Goal: Check status: Check status

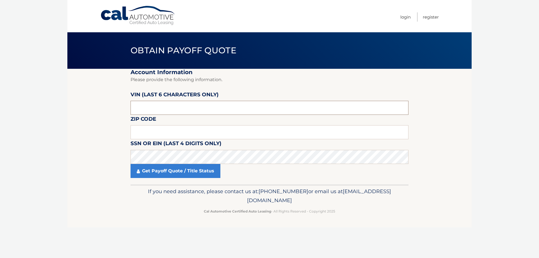
drag, startPoint x: 173, startPoint y: 108, endPoint x: 112, endPoint y: 107, distance: 61.4
click at [112, 107] on section "Account Information Please provide the following information. [PERSON_NAME] (la…" at bounding box center [269, 127] width 404 height 116
type input "016103"
click at [144, 135] on input "text" at bounding box center [269, 132] width 278 height 14
type input "11590"
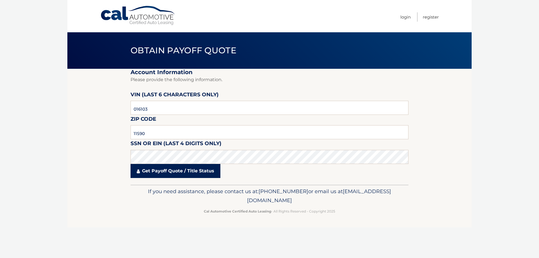
click at [173, 170] on link "Get Payoff Quote / Title Status" at bounding box center [175, 171] width 90 height 14
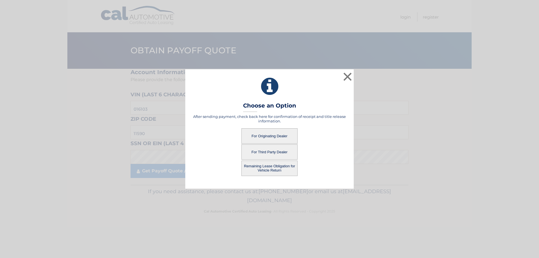
click at [271, 136] on button "For Originating Dealer" at bounding box center [269, 135] width 56 height 15
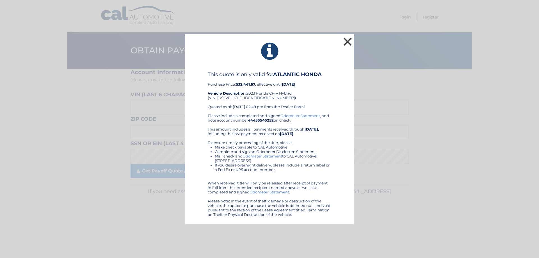
click at [349, 39] on button "×" at bounding box center [347, 41] width 11 height 11
